Goal: Check status: Check status

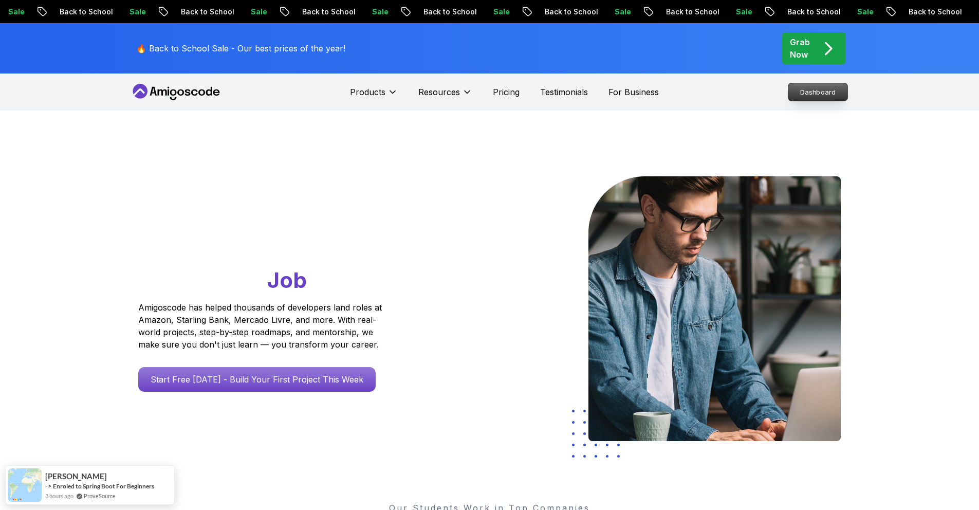
click at [825, 92] on p "Dashboard" at bounding box center [817, 91] width 59 height 17
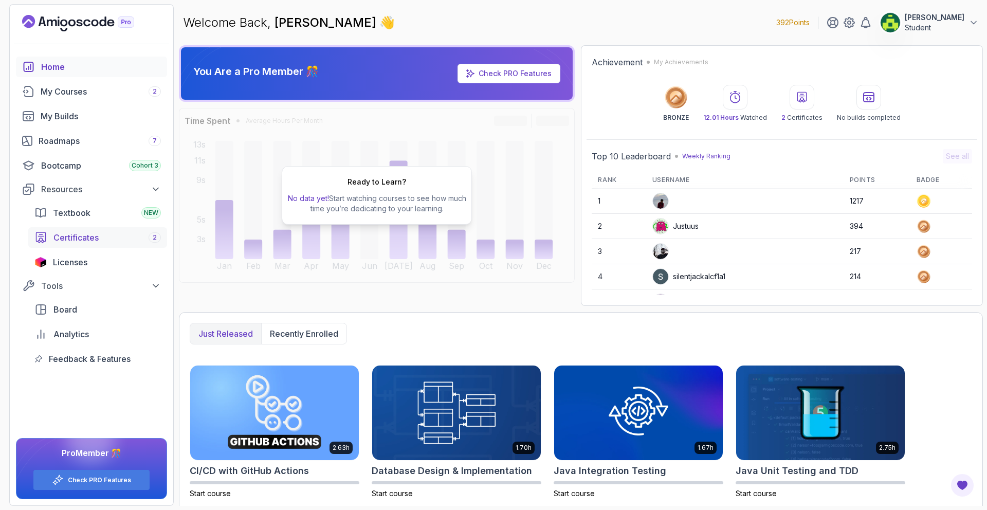
click at [92, 235] on span "Certificates" at bounding box center [75, 237] width 45 height 12
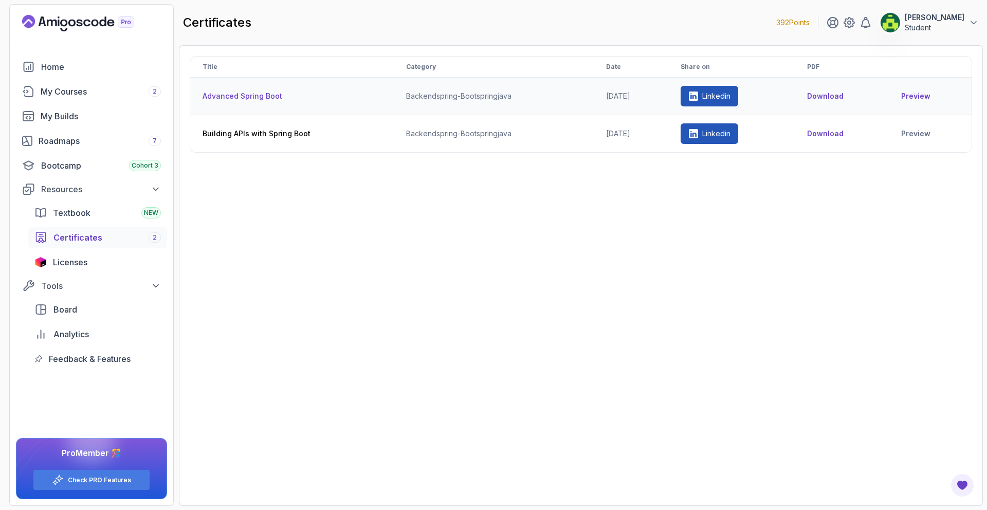
click at [934, 94] on link "Preview" at bounding box center [930, 96] width 58 height 10
